Goal: Find specific page/section: Find specific page/section

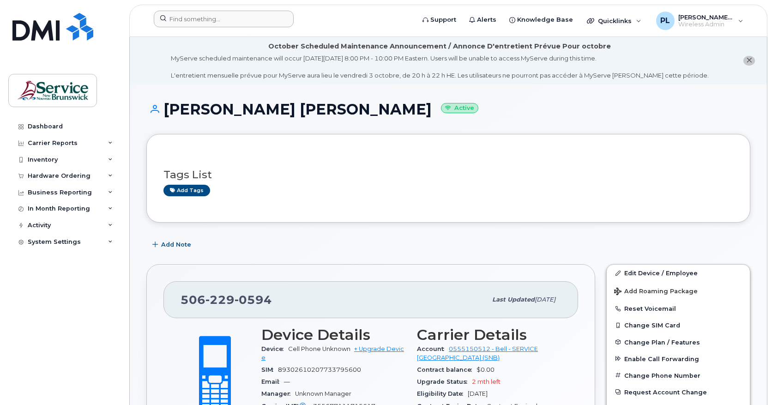
scroll to position [231, 0]
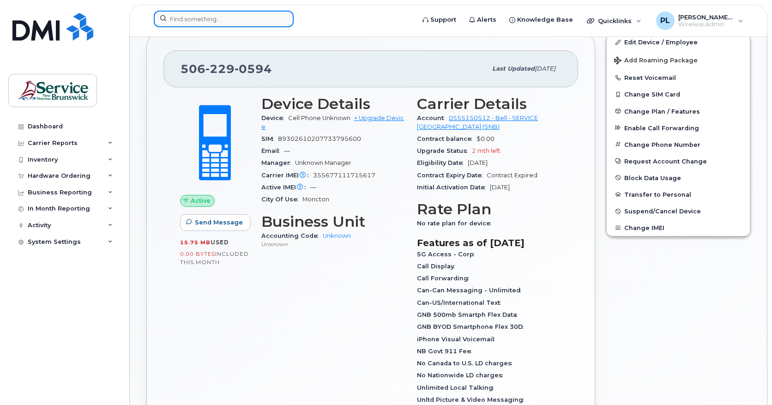
click at [234, 18] on input at bounding box center [224, 19] width 140 height 17
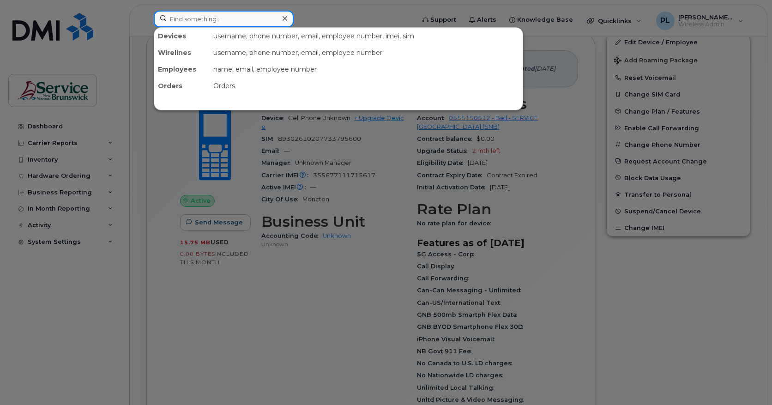
paste input "5062609869"
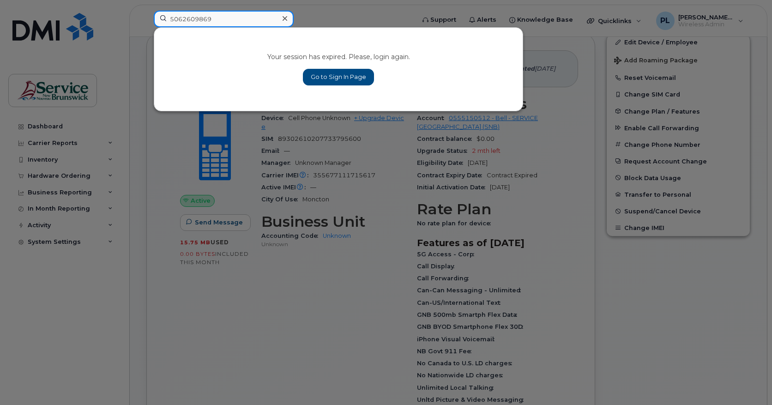
type input "5062609869"
click at [329, 78] on link "Go to Sign In Page" at bounding box center [338, 77] width 71 height 17
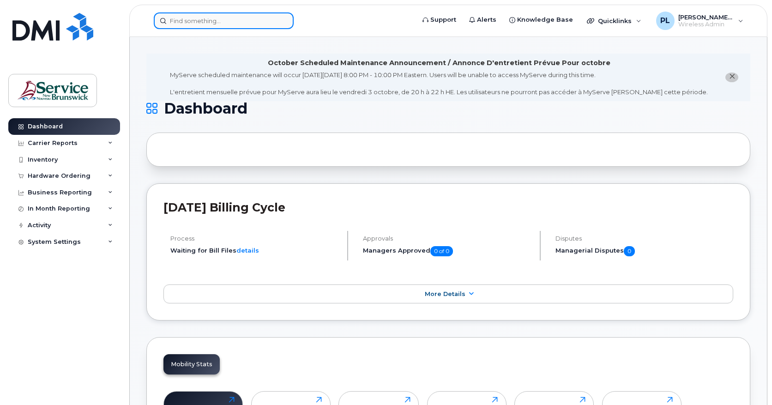
click at [177, 26] on input at bounding box center [224, 20] width 140 height 17
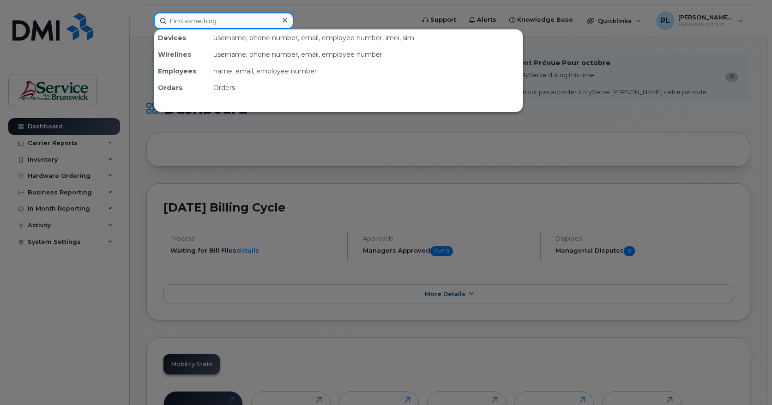
paste input "5062609869"
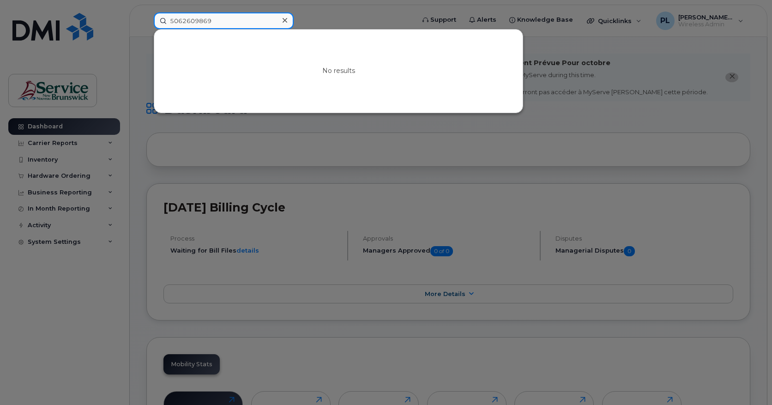
type input "5062609869"
click at [479, 154] on div at bounding box center [386, 202] width 772 height 405
